Goal: Transaction & Acquisition: Purchase product/service

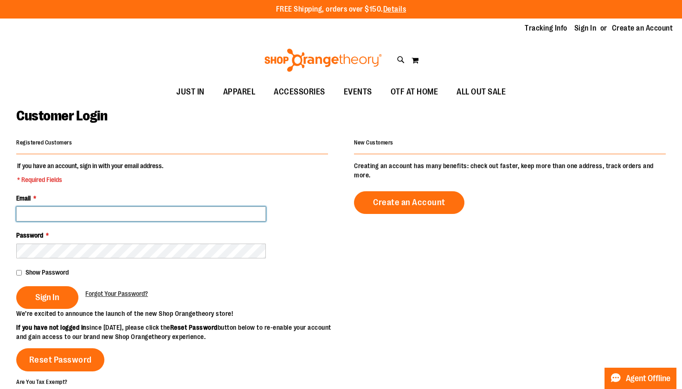
type input "**********"
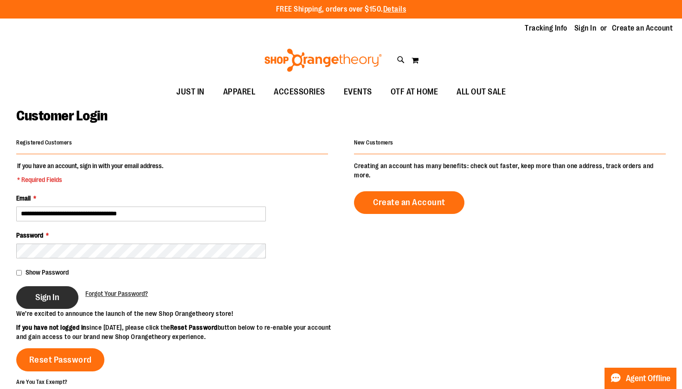
click at [41, 297] on span "Sign In" at bounding box center [47, 298] width 24 height 10
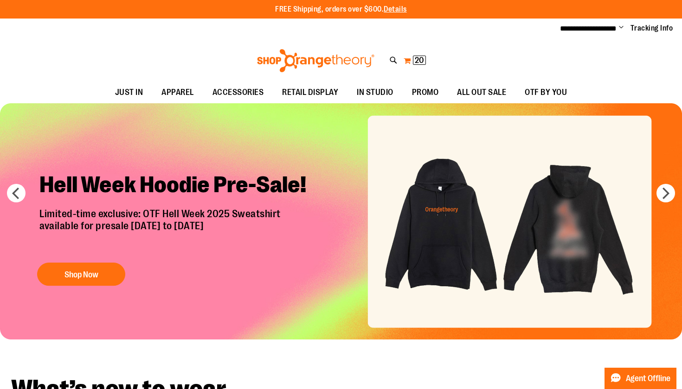
click at [419, 60] on span "20" at bounding box center [419, 60] width 9 height 9
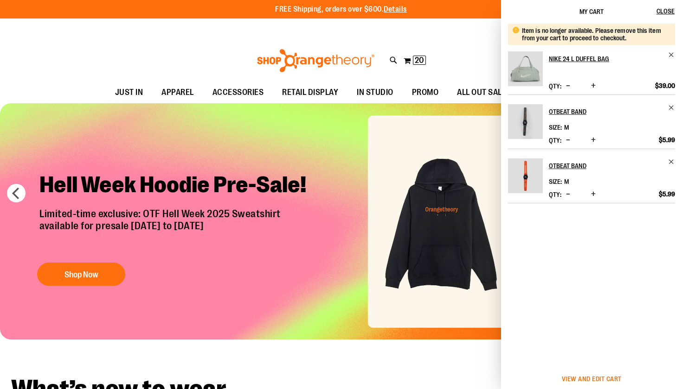
click at [594, 378] on span "View and edit cart" at bounding box center [592, 379] width 60 height 7
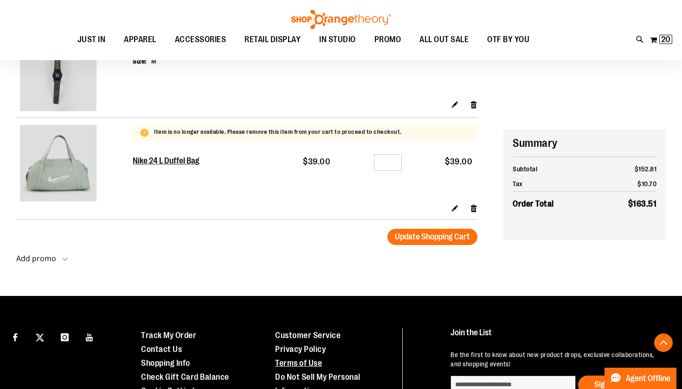
scroll to position [211, 0]
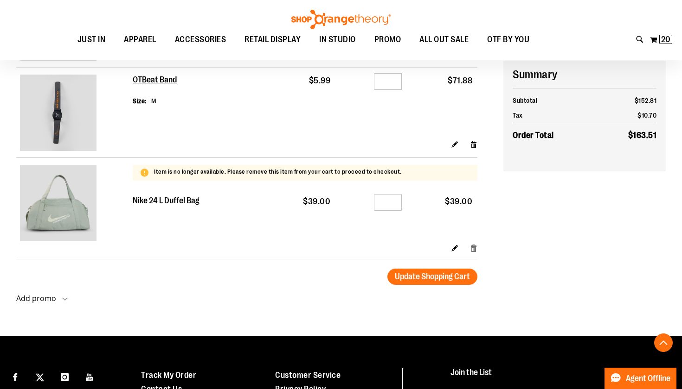
click at [471, 249] on link "Remove item" at bounding box center [474, 248] width 8 height 10
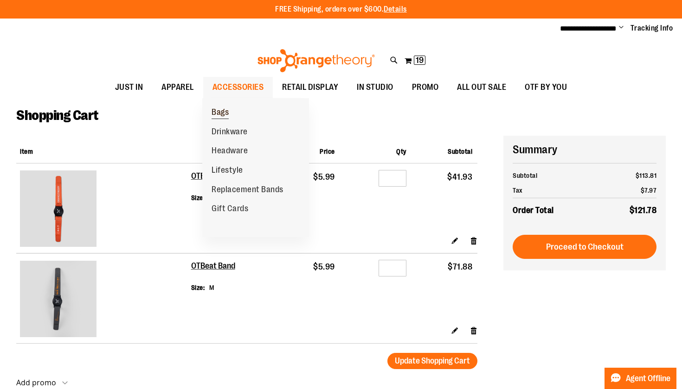
click at [227, 111] on span "Bags" at bounding box center [219, 114] width 17 height 12
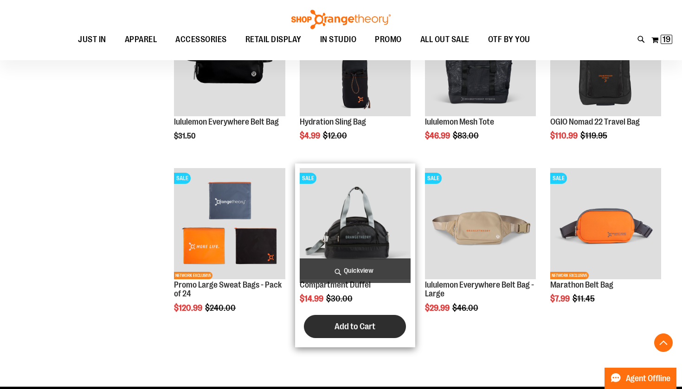
scroll to position [712, 0]
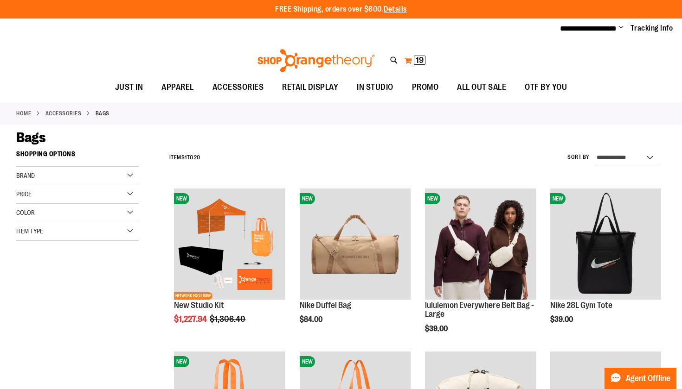
click at [415, 63] on span "19" at bounding box center [419, 60] width 8 height 9
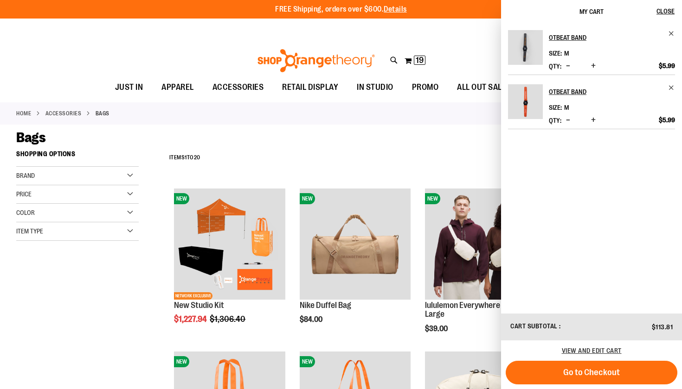
click at [568, 69] on span "Decrease product quantity" at bounding box center [568, 65] width 4 height 9
click at [569, 65] on span "Decrease product quantity" at bounding box center [568, 65] width 4 height 9
click at [566, 66] on span "Decrease product quantity" at bounding box center [568, 65] width 4 height 9
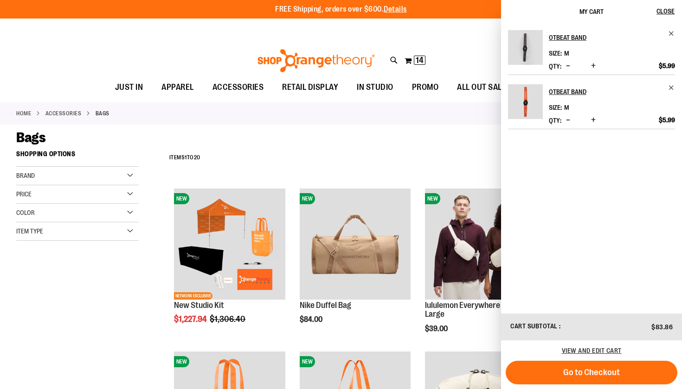
click at [577, 371] on span "Go to Checkout" at bounding box center [591, 373] width 57 height 10
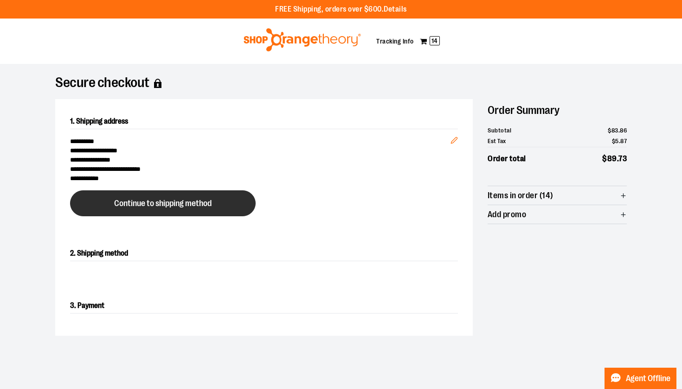
click at [150, 207] on span "Continue to shipping method" at bounding box center [162, 203] width 97 height 9
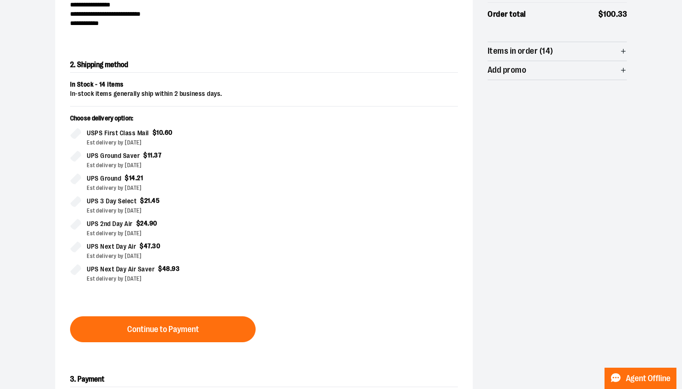
scroll to position [158, 0]
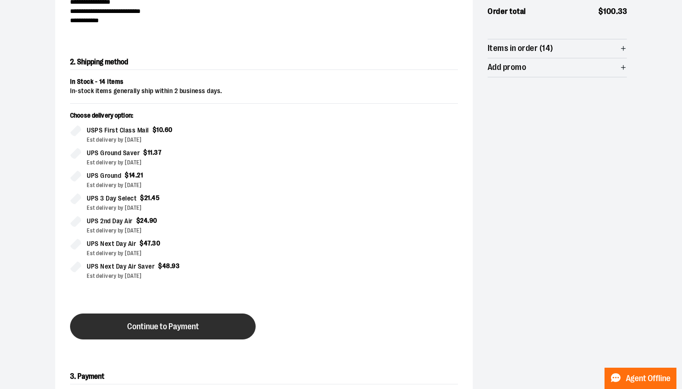
click at [198, 327] on button "Continue to Payment" at bounding box center [162, 327] width 185 height 26
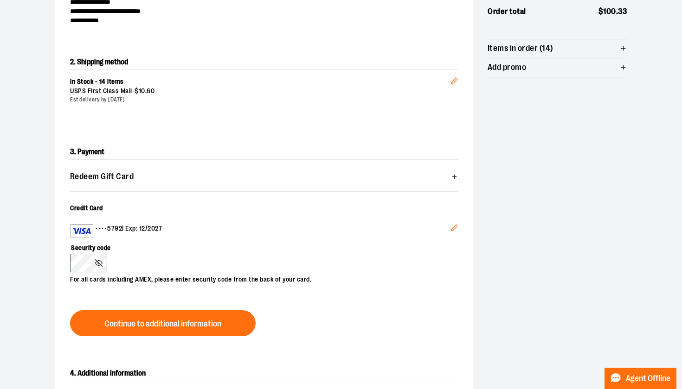
click at [157, 243] on label "Security code" at bounding box center [259, 246] width 378 height 16
click at [90, 253] on label "Security code" at bounding box center [259, 246] width 378 height 16
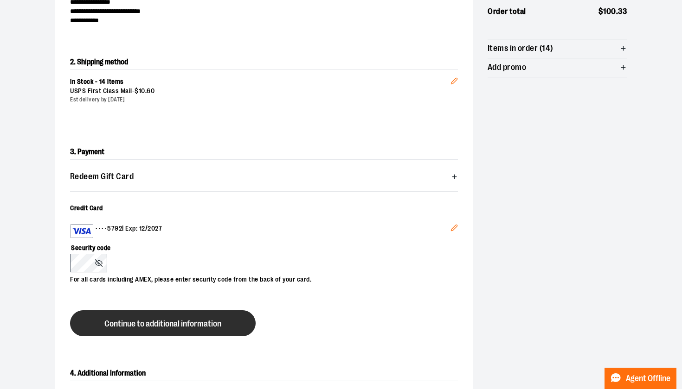
click at [147, 334] on button "Continue to additional information" at bounding box center [162, 324] width 185 height 26
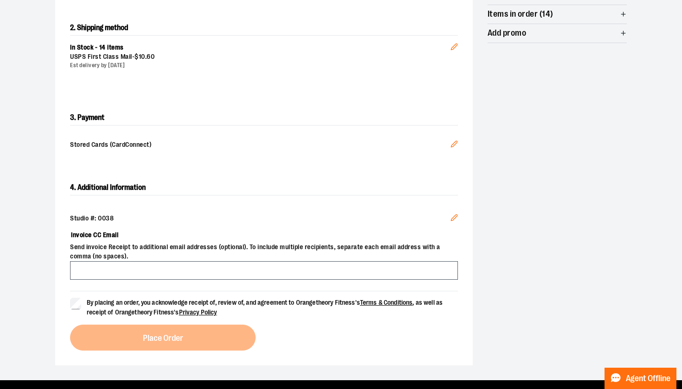
scroll to position [194, 0]
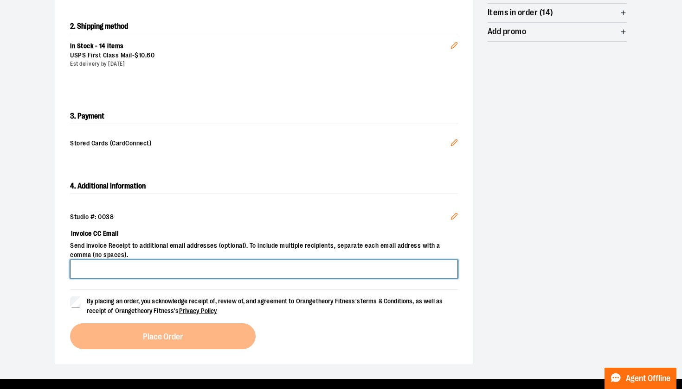
click at [166, 265] on input "Invoice CC Email" at bounding box center [264, 269] width 388 height 19
type input "**********"
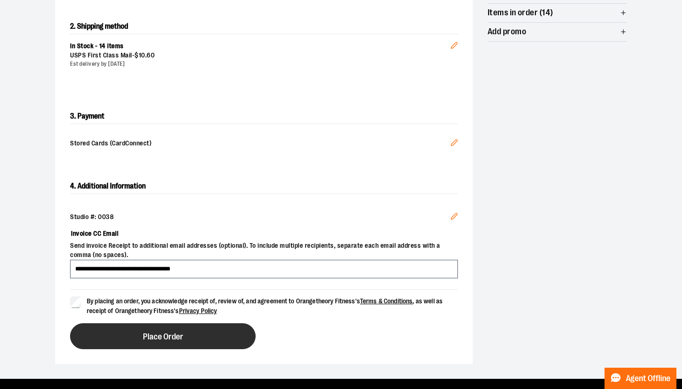
click at [141, 341] on button "Place Order" at bounding box center [162, 337] width 185 height 26
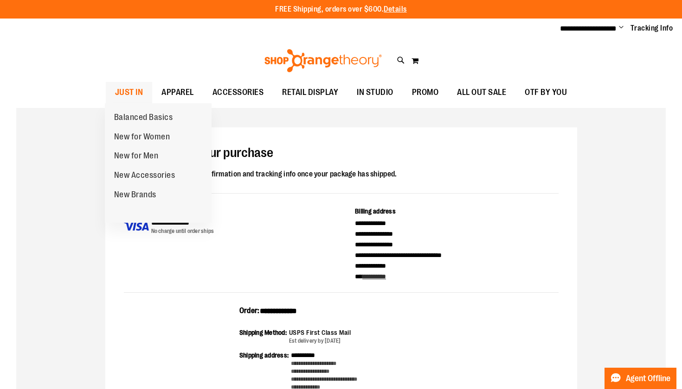
click at [125, 92] on span "JUST IN" at bounding box center [129, 92] width 28 height 21
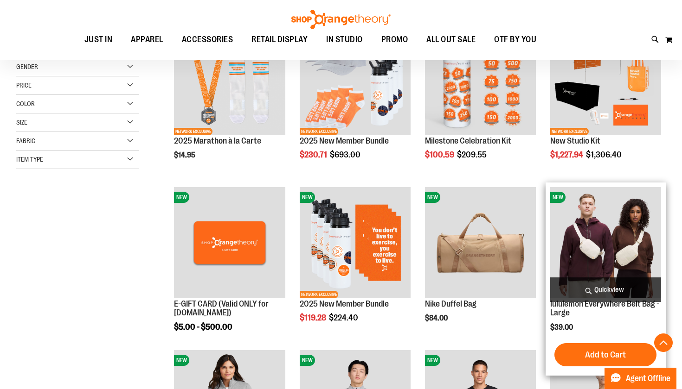
scroll to position [178, 0]
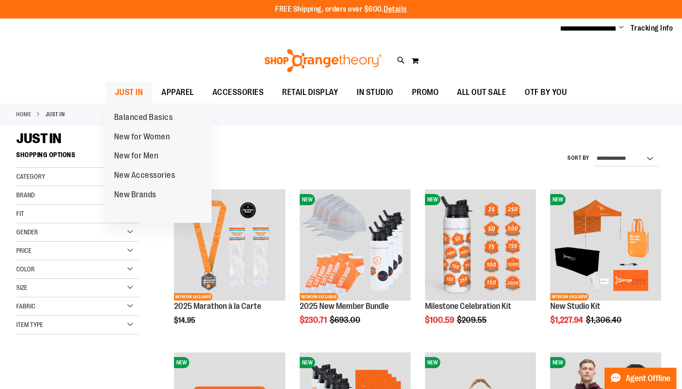
click at [124, 91] on span "JUST IN" at bounding box center [129, 92] width 28 height 21
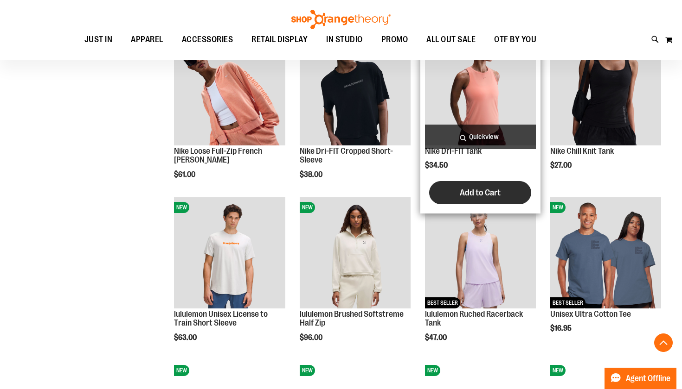
scroll to position [672, 0]
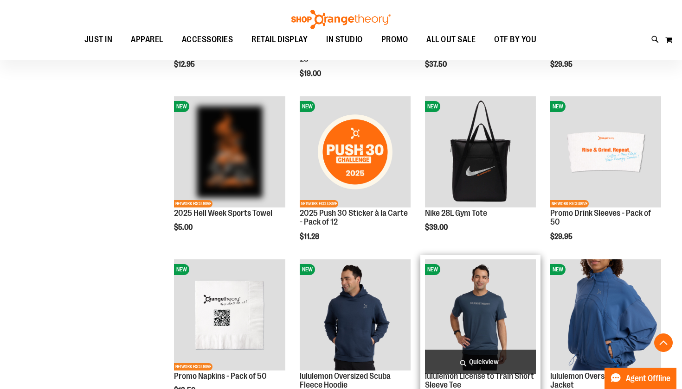
scroll to position [1111, 0]
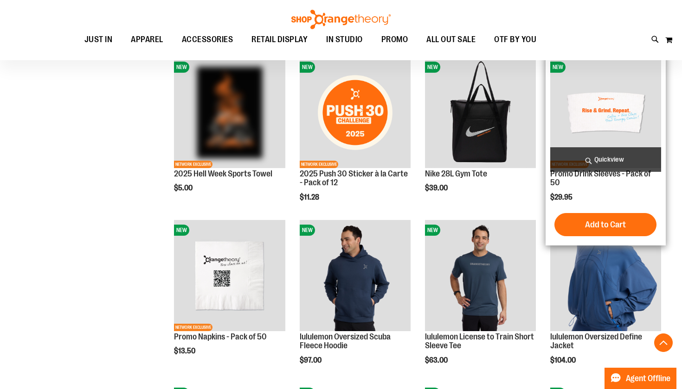
click at [618, 125] on img "product" at bounding box center [605, 112] width 111 height 111
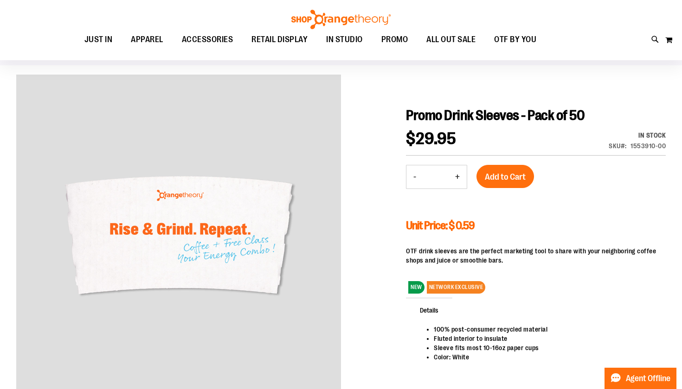
scroll to position [67, 0]
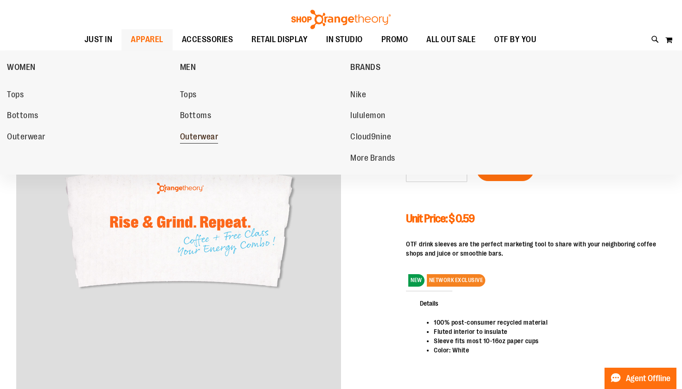
click at [186, 138] on span "Outerwear" at bounding box center [199, 138] width 38 height 12
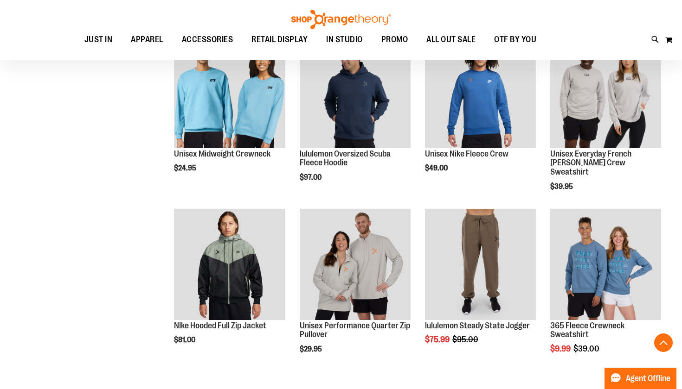
scroll to position [497, 0]
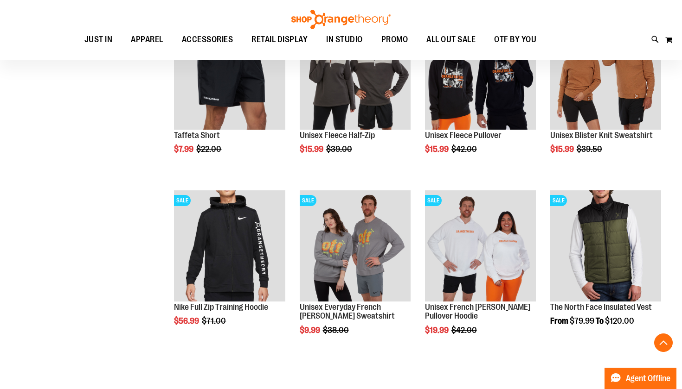
scroll to position [1031, 0]
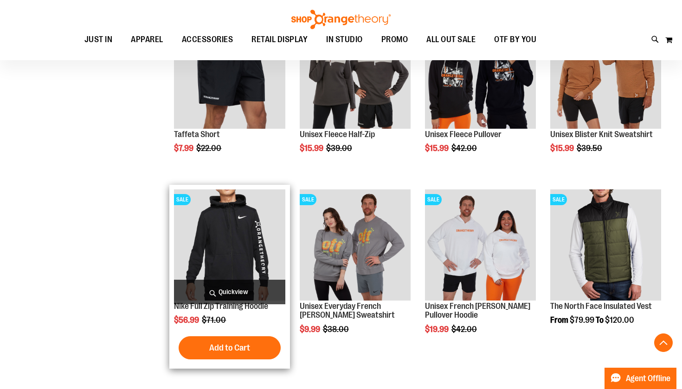
click at [232, 225] on img "product" at bounding box center [229, 245] width 111 height 111
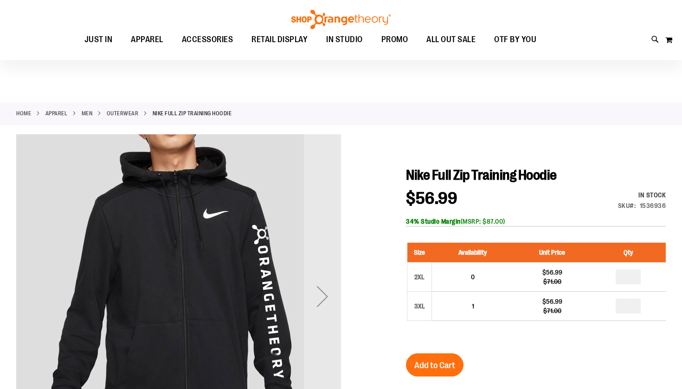
scroll to position [54, 0]
